Goal: Task Accomplishment & Management: Complete application form

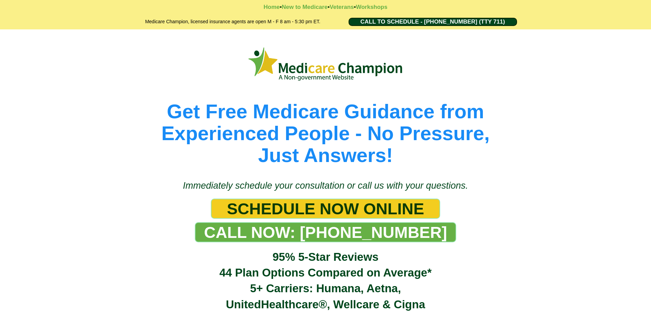
click at [361, 203] on span "SCHEDULE NOW ONLINE" at bounding box center [325, 208] width 197 height 19
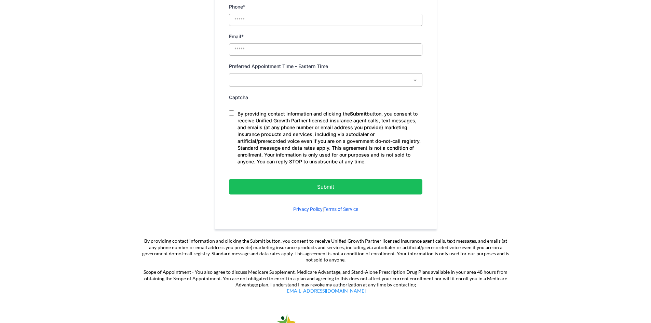
scroll to position [376, 0]
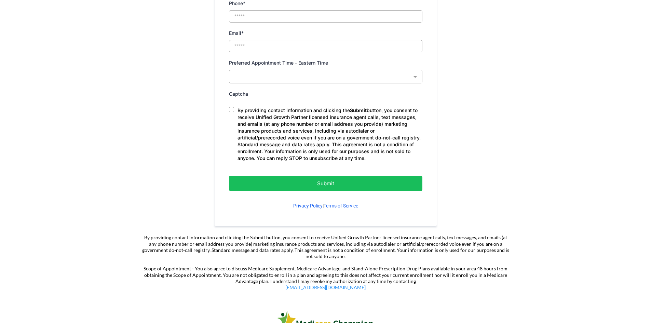
click at [299, 176] on button "Submit" at bounding box center [325, 183] width 193 height 15
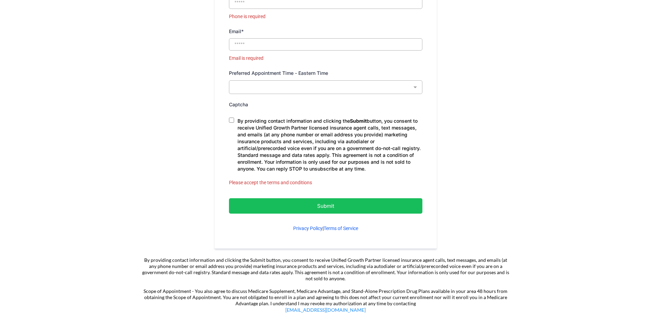
scroll to position [410, 0]
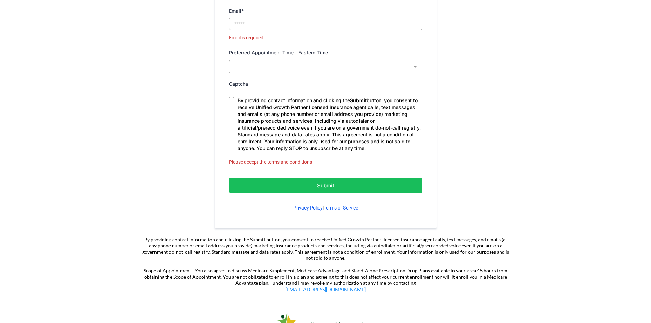
click at [299, 189] on p "Submit" at bounding box center [325, 185] width 159 height 9
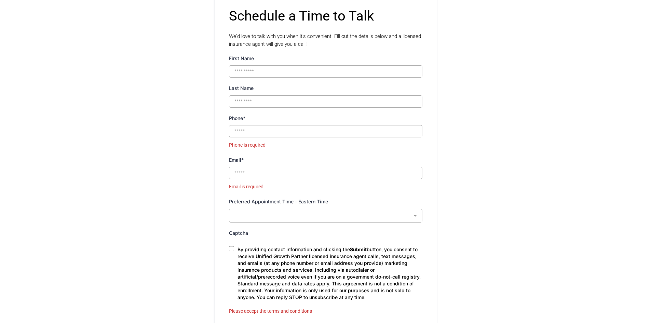
scroll to position [307, 0]
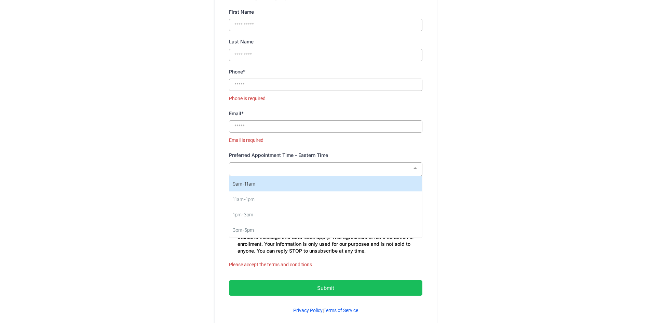
click at [418, 168] on div at bounding box center [415, 168] width 14 height 13
click at [248, 181] on span "9am-11am" at bounding box center [244, 184] width 23 height 6
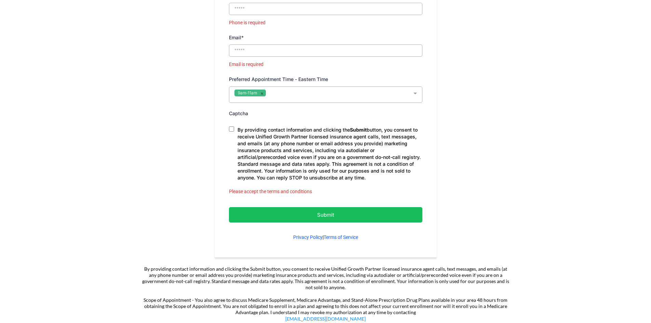
scroll to position [410, 0]
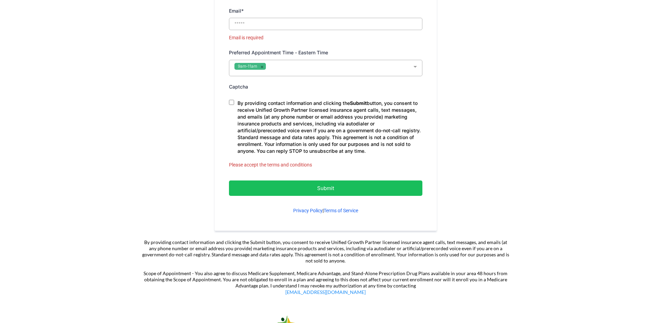
click at [341, 189] on p "Submit" at bounding box center [325, 187] width 159 height 9
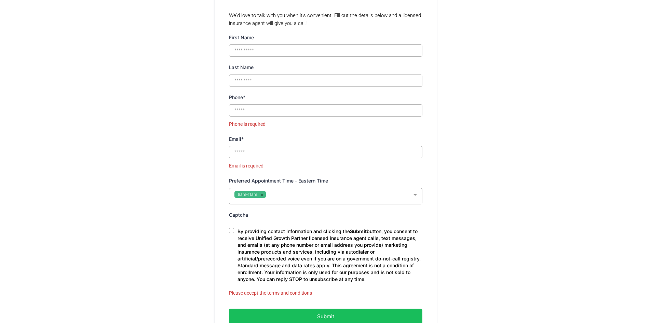
scroll to position [307, 0]
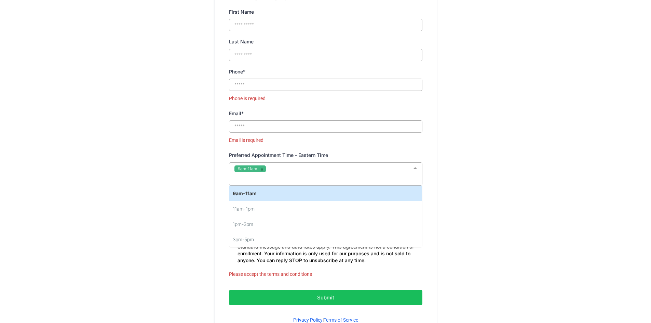
click at [411, 169] on div at bounding box center [415, 168] width 14 height 13
